Goal: Task Accomplishment & Management: Use online tool/utility

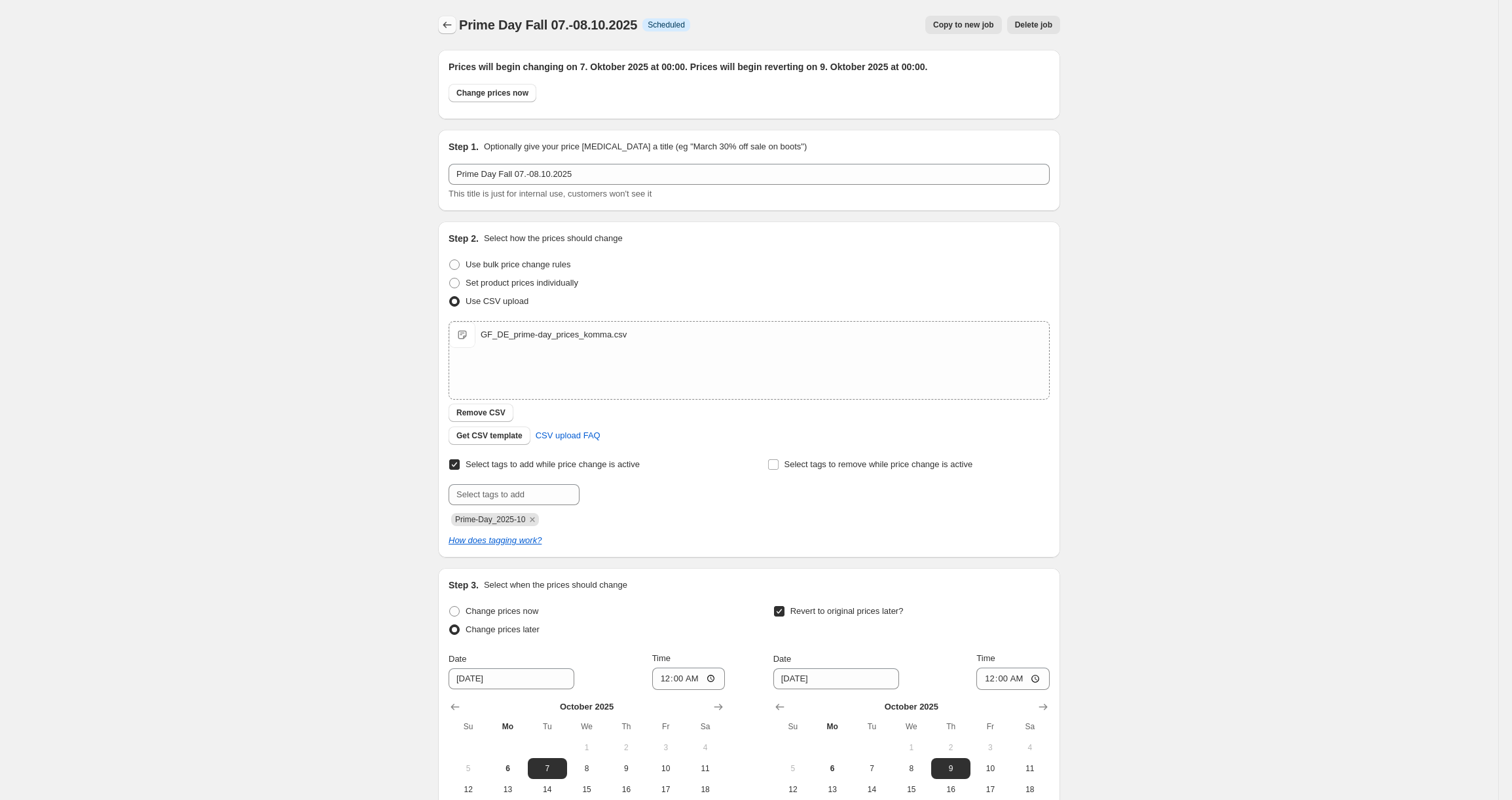
click at [452, 26] on icon "Price change jobs" at bounding box center [447, 24] width 13 height 13
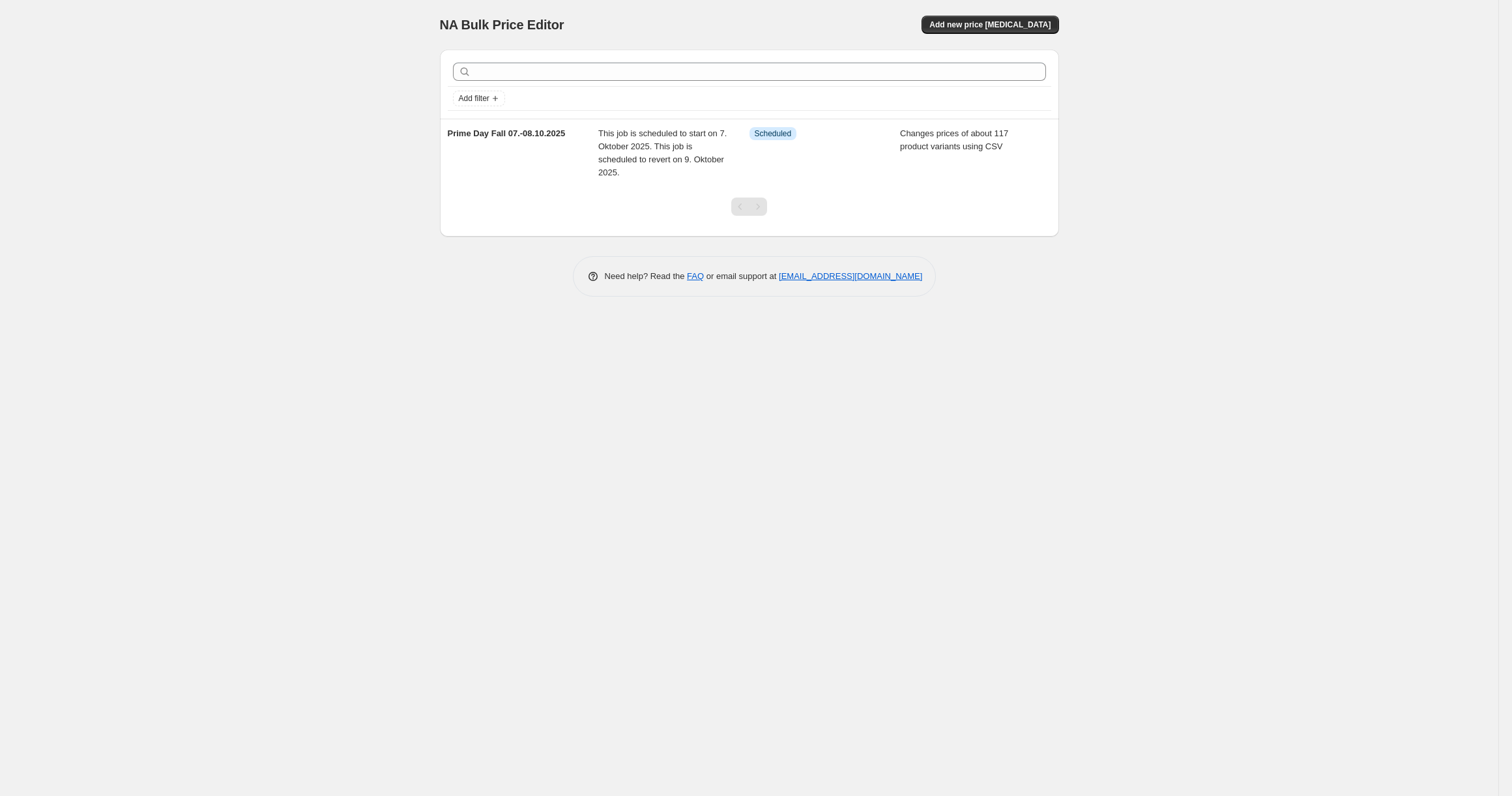
click at [259, 61] on div "NA Bulk Price Editor. This page is ready NA Bulk Price Editor Add new price cha…" at bounding box center [749, 398] width 1498 height 796
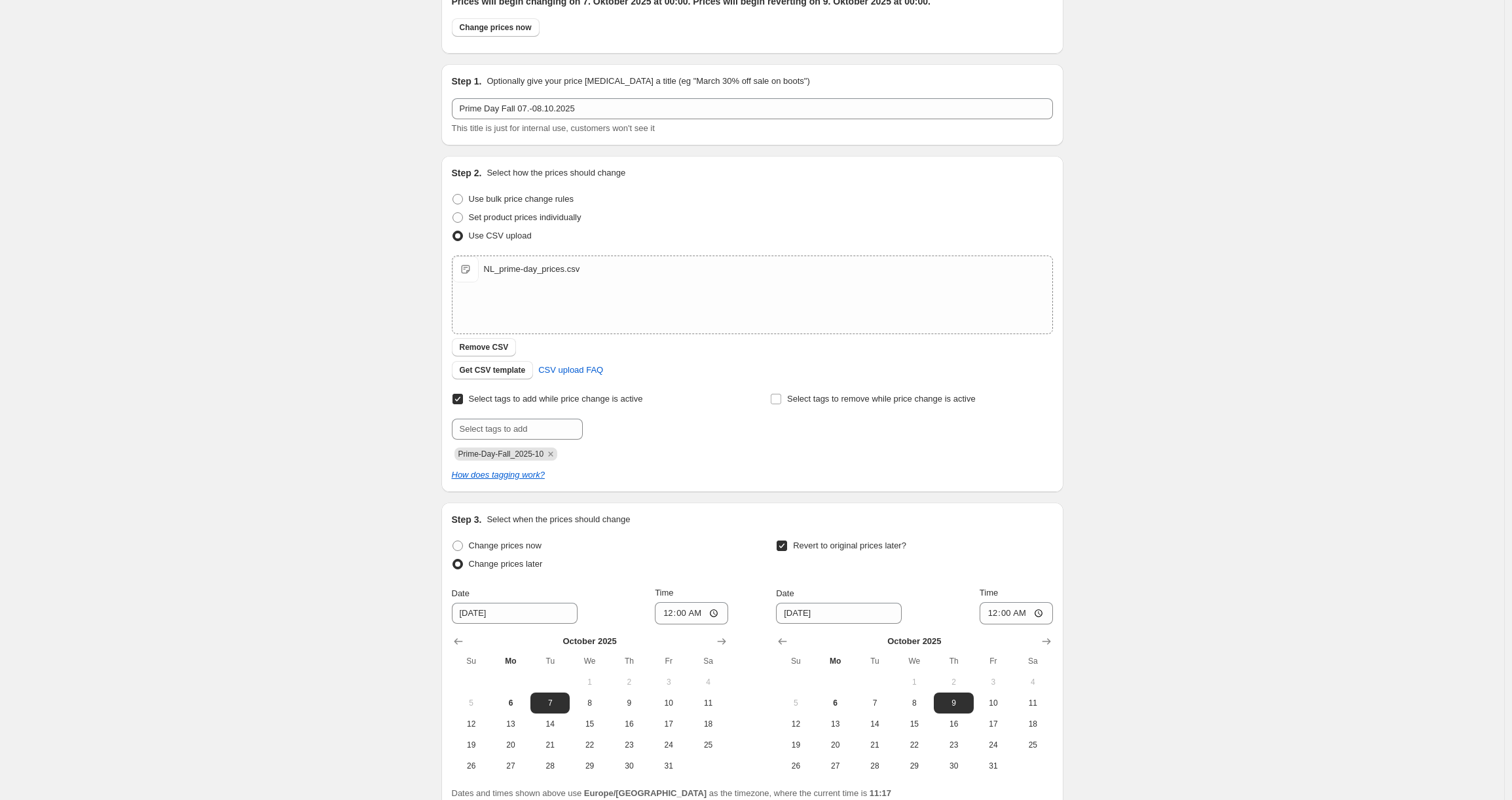
scroll to position [185, 0]
